Goal: Find contact information: Find contact information

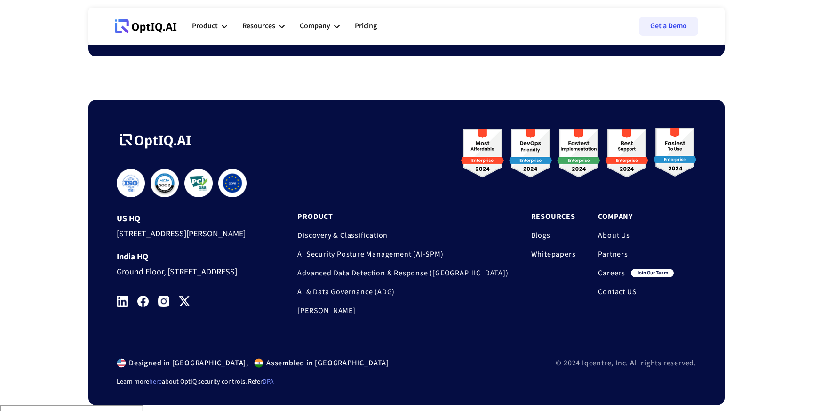
scroll to position [3114, 0]
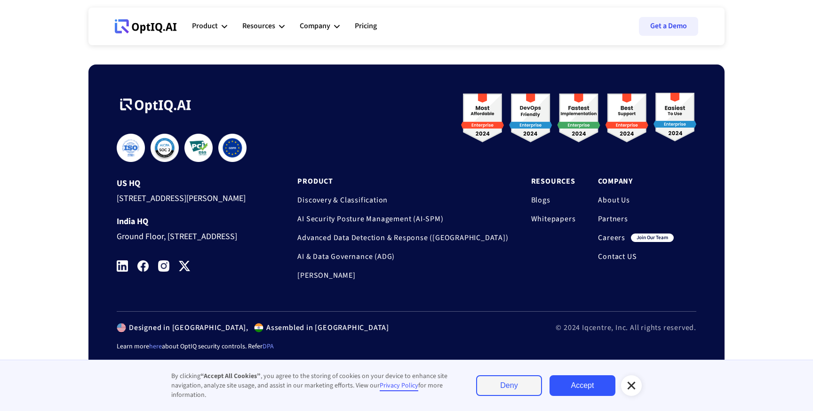
drag, startPoint x: 190, startPoint y: 277, endPoint x: 116, endPoint y: 248, distance: 79.8
click at [116, 248] on div "**********" at bounding box center [406, 216] width 636 height 305
copy div "Ground Floor, [STREET_ADDRESS]"
click at [185, 261] on div "US HQ 2886, Emerson Street, Palo Alto, CA, 94306 India HQ Ground Floor, Hustle …" at bounding box center [189, 211] width 145 height 99
drag, startPoint x: 184, startPoint y: 281, endPoint x: 118, endPoint y: 254, distance: 71.5
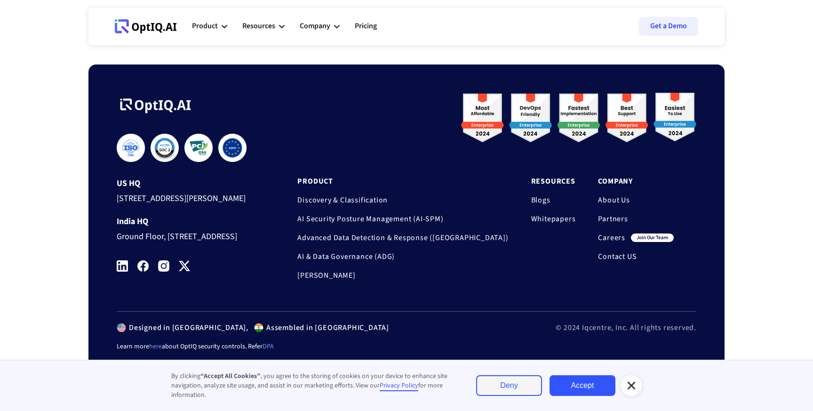
click at [118, 244] on div "Ground Floor, [STREET_ADDRESS]" at bounding box center [189, 234] width 145 height 17
copy div "Ground Floor, [STREET_ADDRESS]"
